Goal: Find contact information: Find contact information

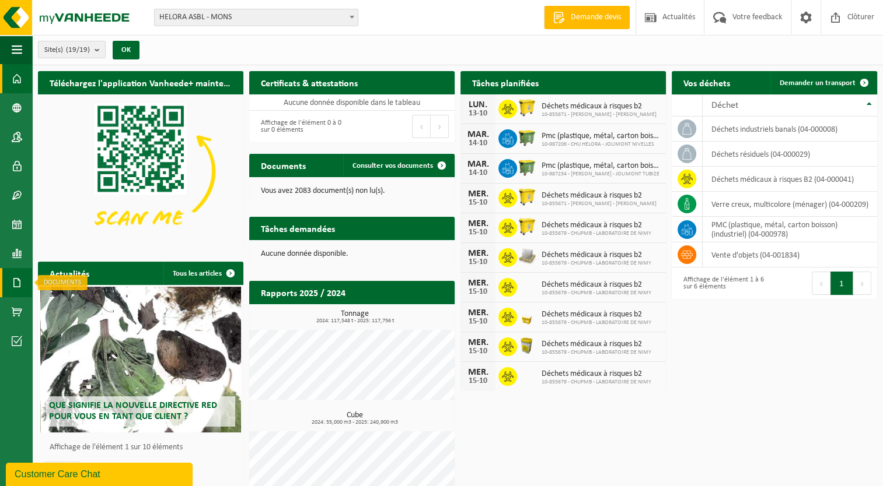
click at [21, 275] on span at bounding box center [17, 282] width 10 height 29
click at [74, 292] on span "Factures" at bounding box center [83, 283] width 30 height 22
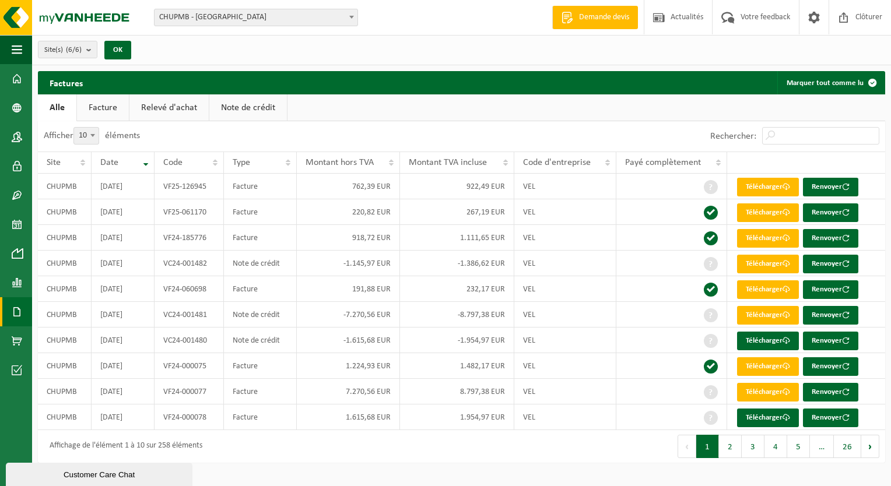
click at [182, 24] on span "CHUPMB - [GEOGRAPHIC_DATA]" at bounding box center [256, 17] width 203 height 16
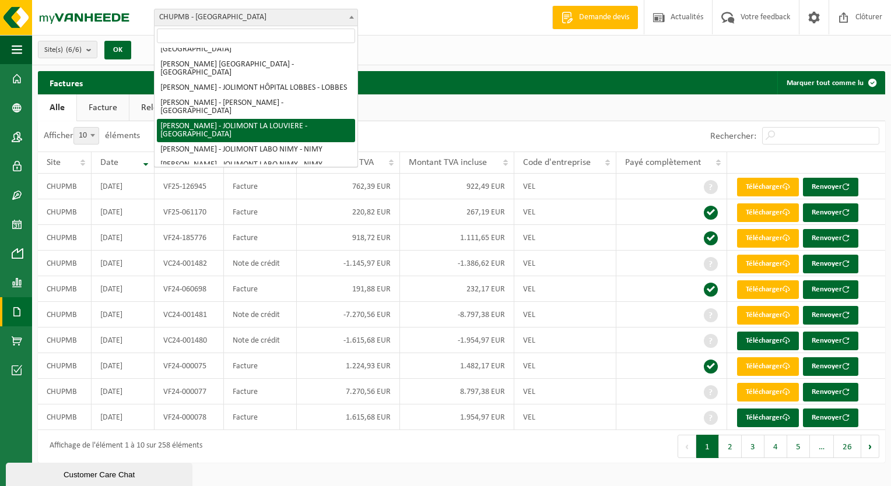
scroll to position [117, 0]
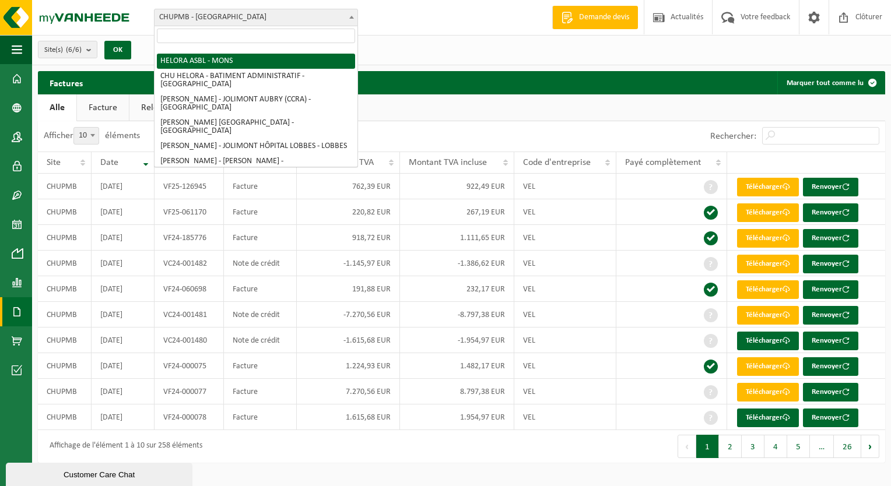
select select "128877"
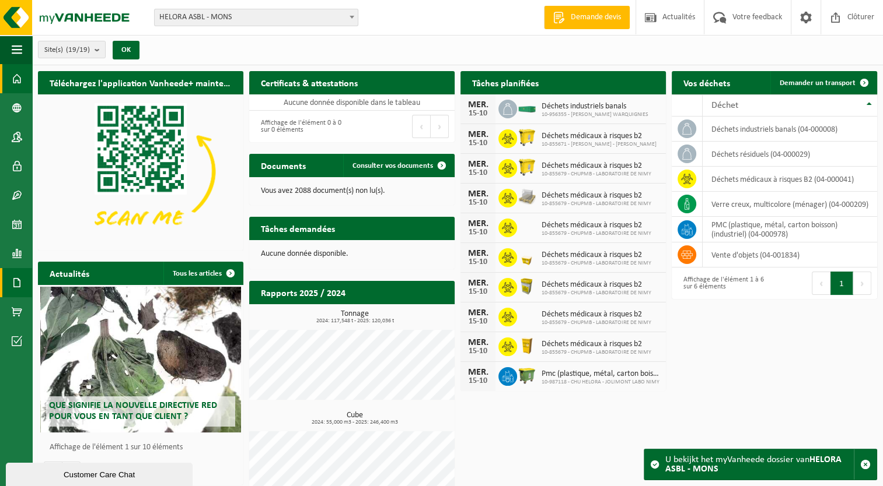
click at [5, 273] on link "Documents" at bounding box center [16, 282] width 32 height 29
click at [79, 307] on span "Documents" at bounding box center [87, 308] width 38 height 22
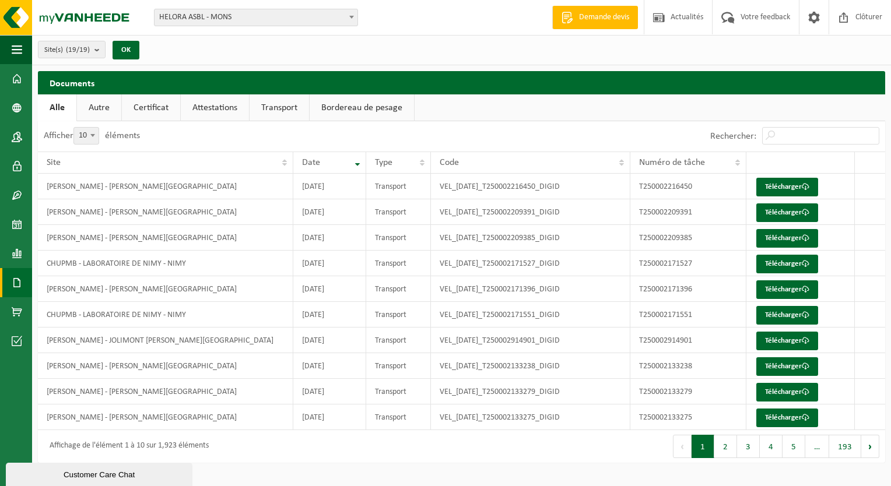
click at [5, 282] on link "Documents" at bounding box center [16, 282] width 32 height 29
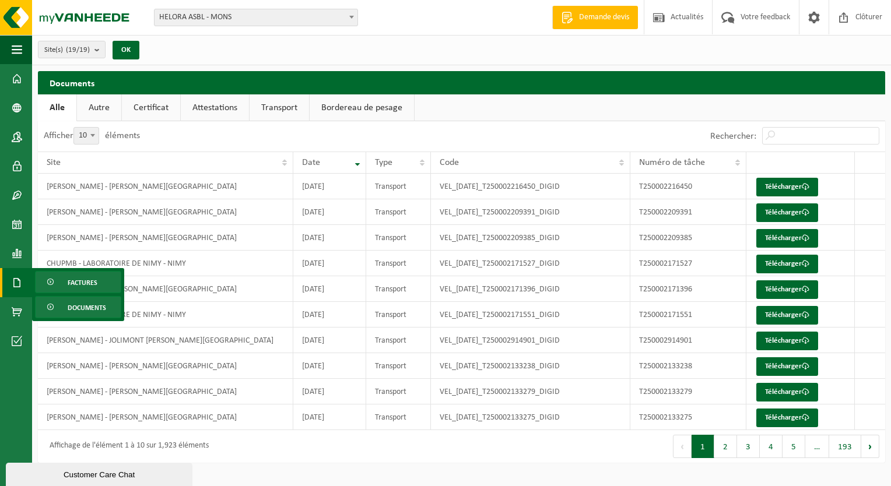
click at [70, 281] on span "Factures" at bounding box center [83, 283] width 30 height 22
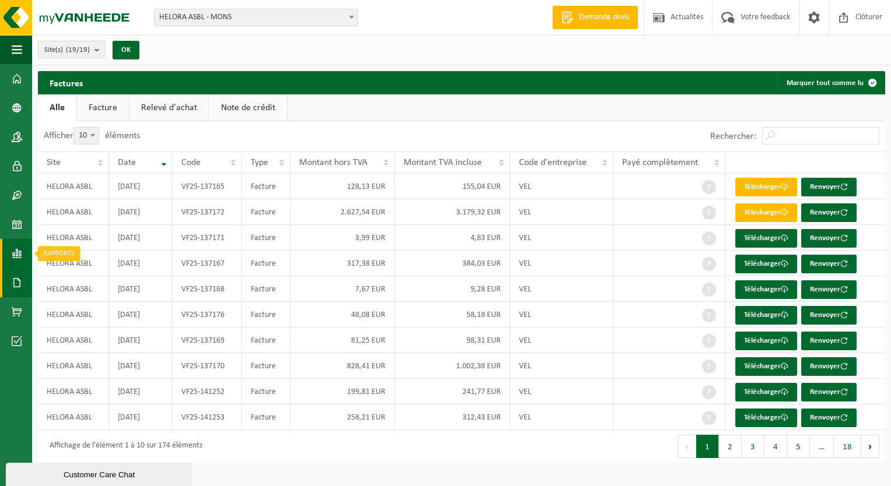
click at [16, 249] on span at bounding box center [17, 253] width 10 height 29
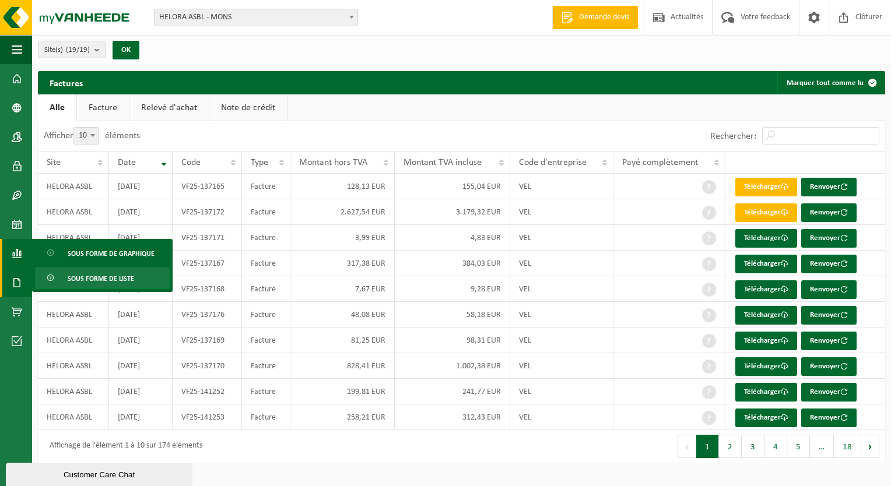
click at [104, 276] on span "Sous forme de liste" at bounding box center [101, 279] width 66 height 22
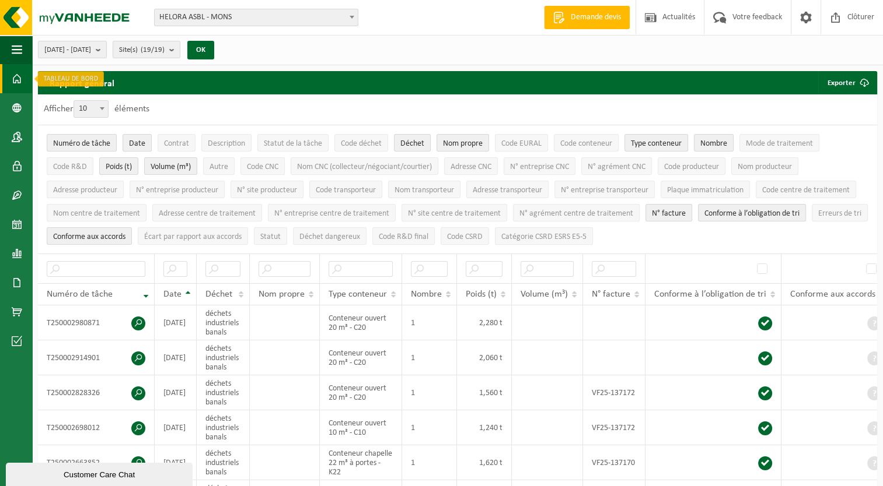
click at [27, 73] on link "Tableau de bord" at bounding box center [16, 78] width 32 height 29
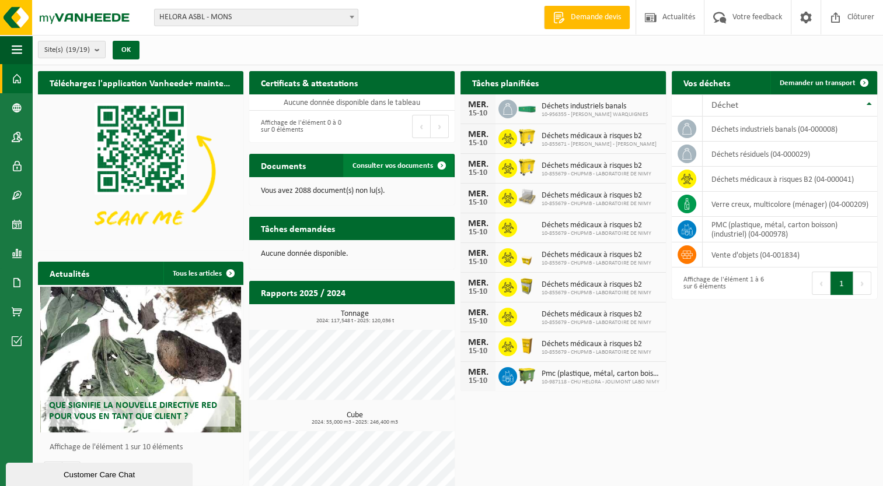
click at [433, 169] on span at bounding box center [441, 165] width 23 height 23
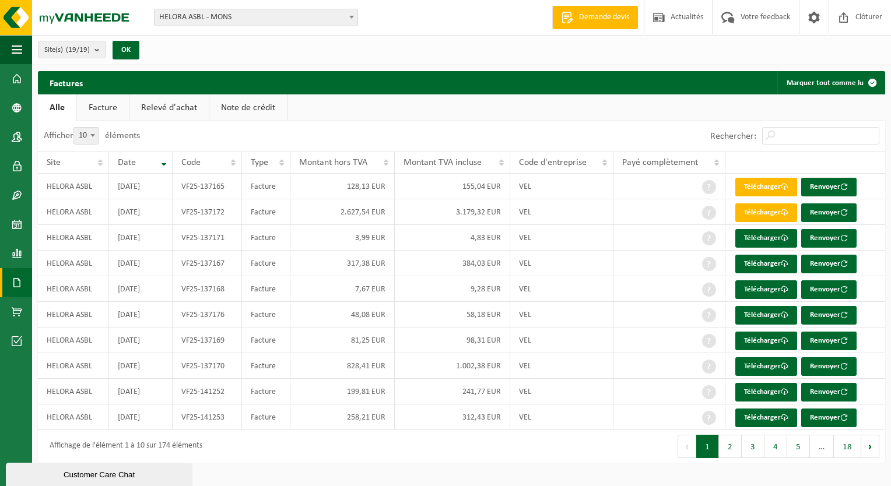
click at [50, 471] on div "Customer Care Chat" at bounding box center [99, 475] width 169 height 9
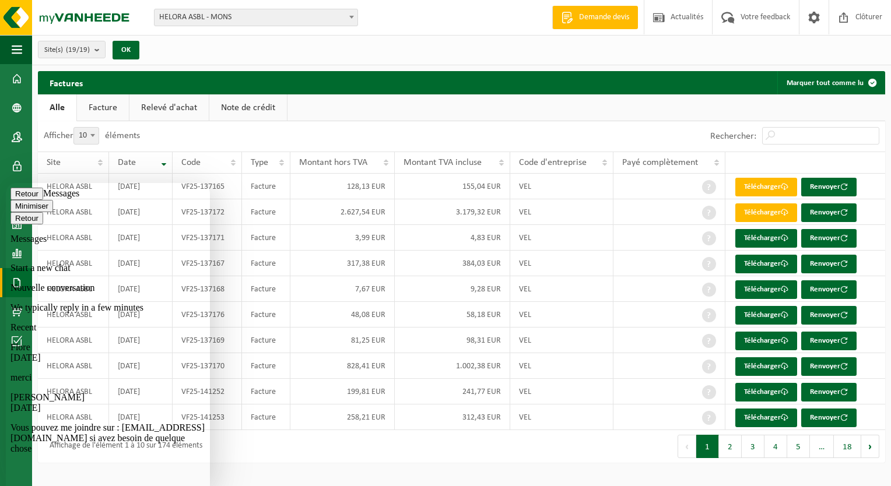
scroll to position [7, 0]
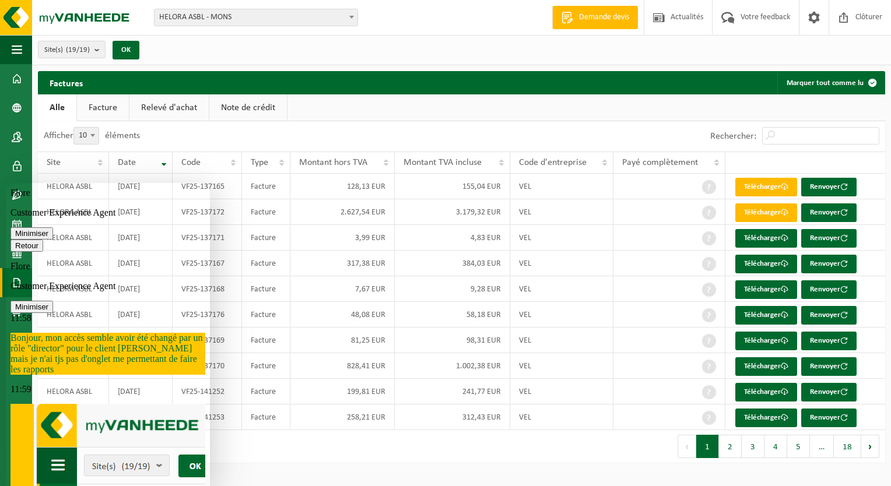
scroll to position [974, 0]
click at [85, 261] on p "Flore" at bounding box center [107, 266] width 195 height 10
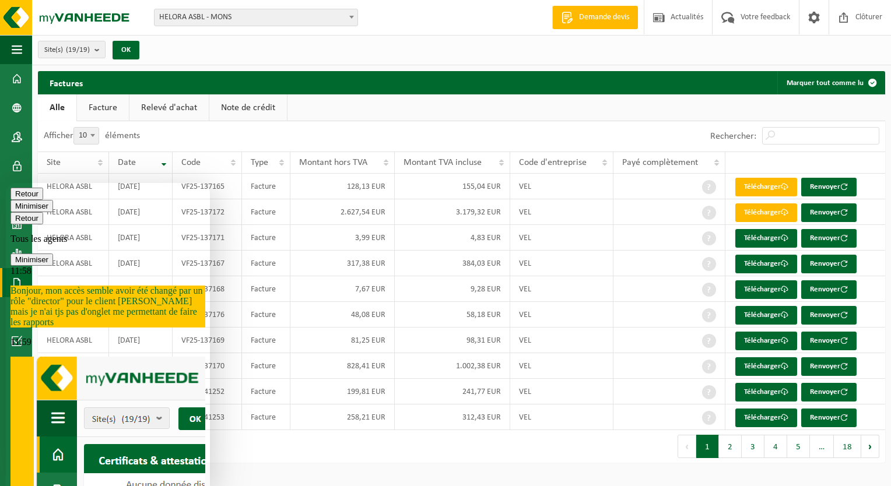
scroll to position [579, 0]
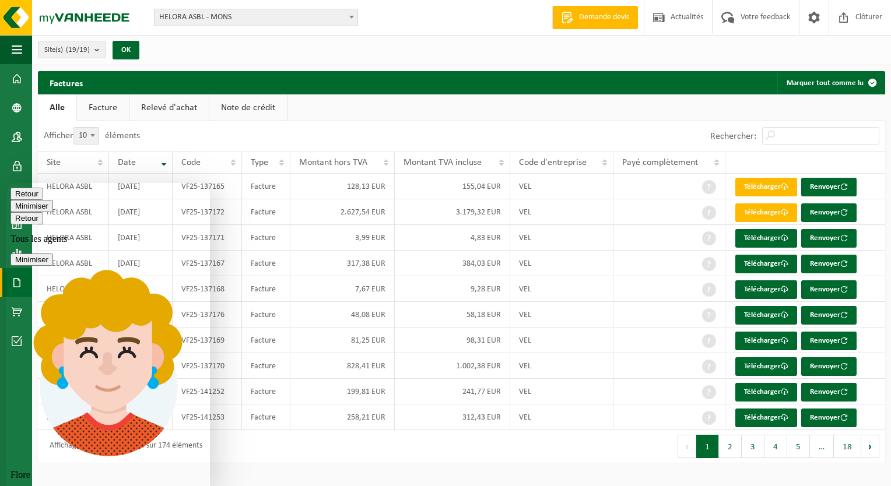
click at [15, 214] on icon "button" at bounding box center [15, 218] width 0 height 9
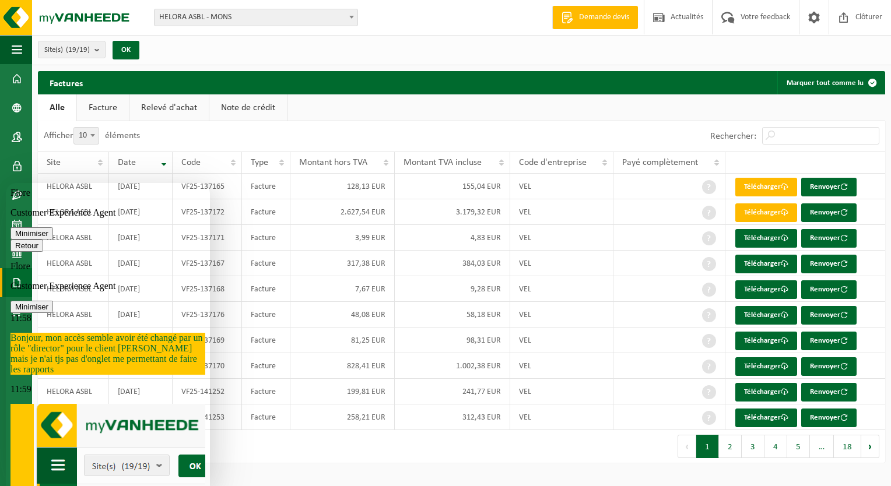
click at [15, 241] on icon "button" at bounding box center [15, 245] width 0 height 9
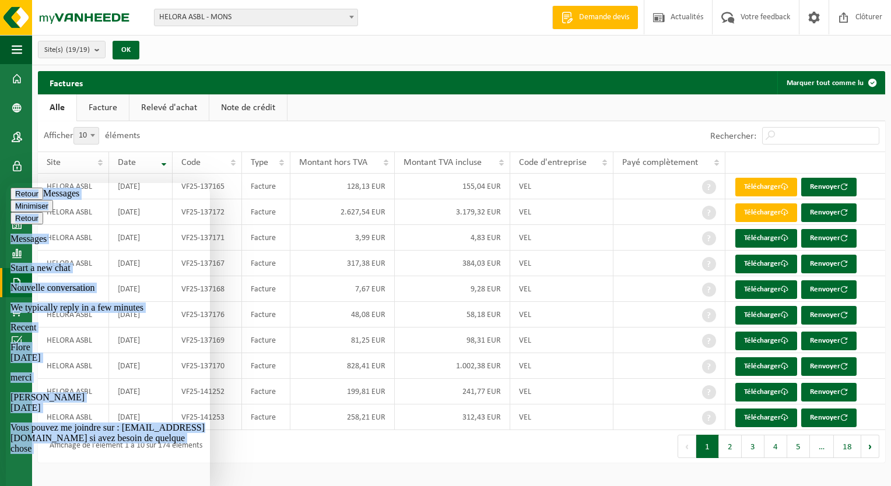
drag, startPoint x: 12, startPoint y: 191, endPoint x: 90, endPoint y: 295, distance: 129.1
